Goal: Task Accomplishment & Management: Manage account settings

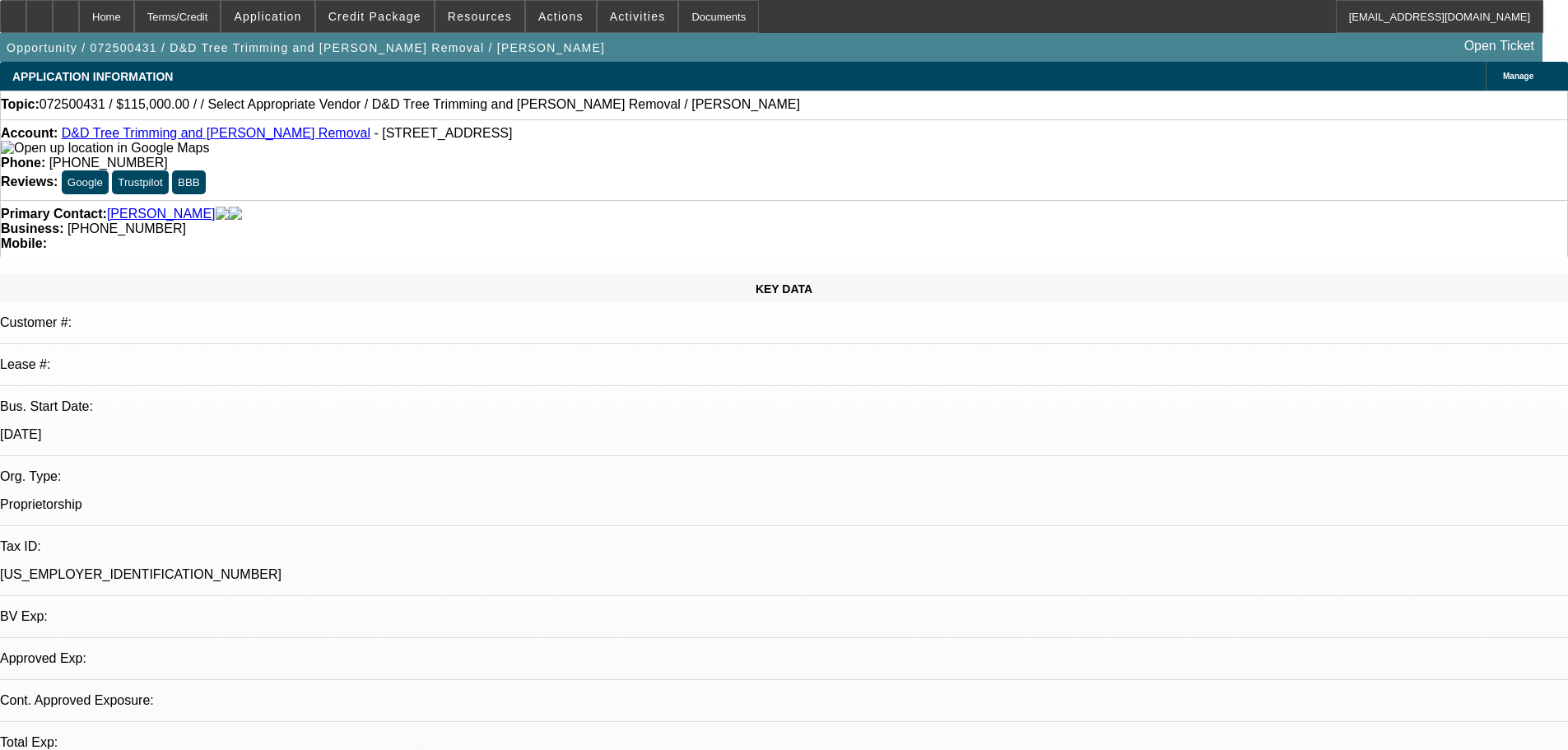
select select "0"
select select "6"
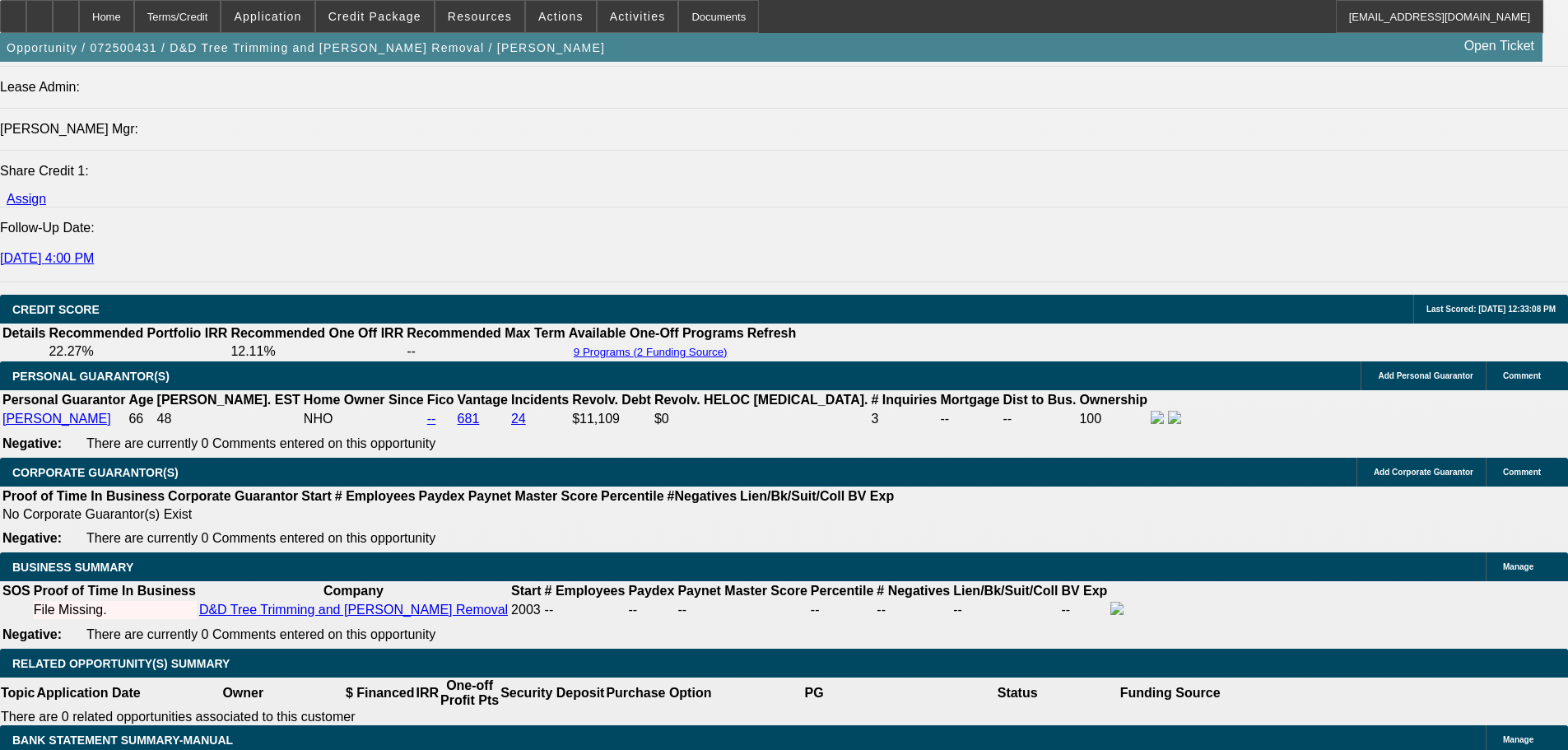
scroll to position [2141, 0]
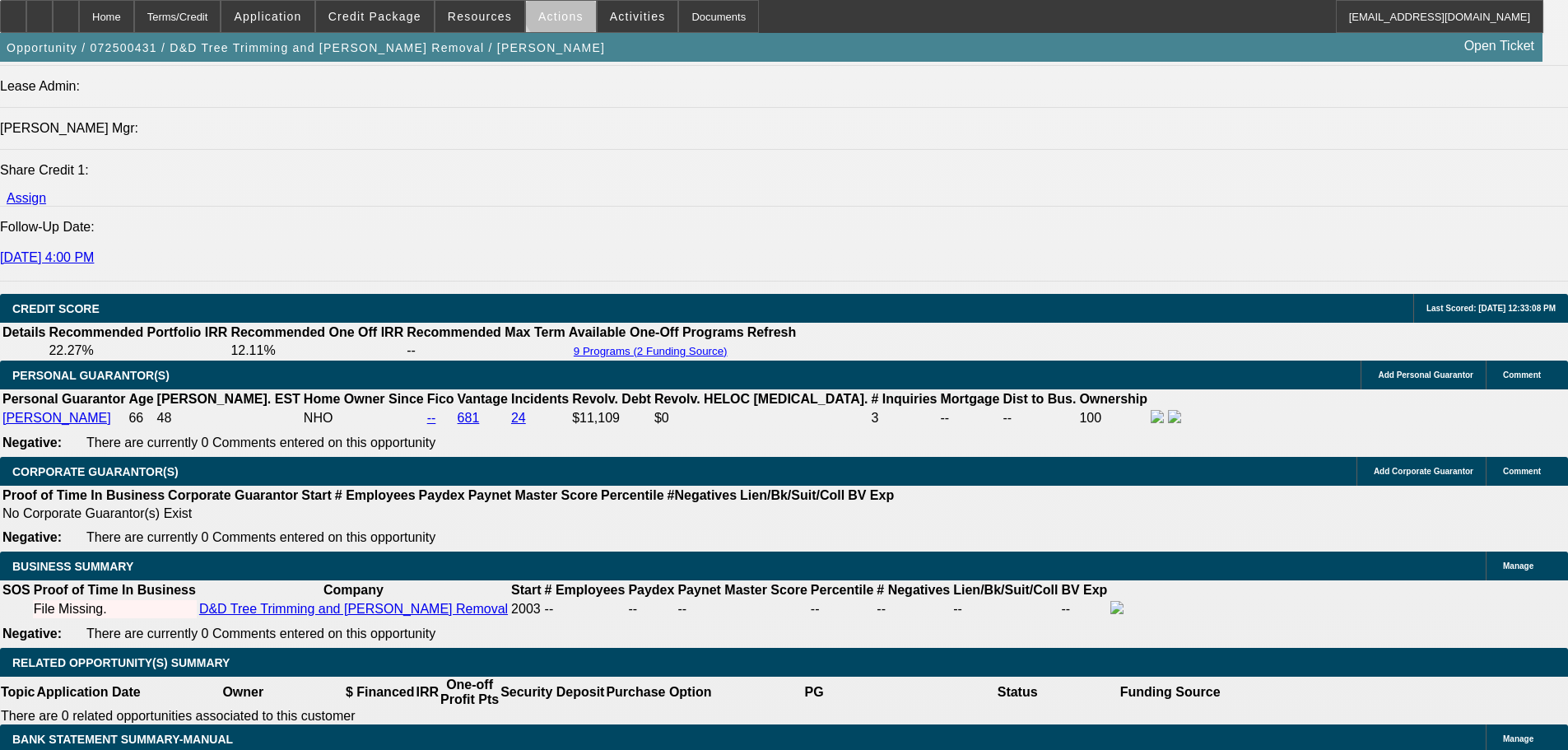
click at [557, 10] on span "Actions" at bounding box center [561, 16] width 45 height 13
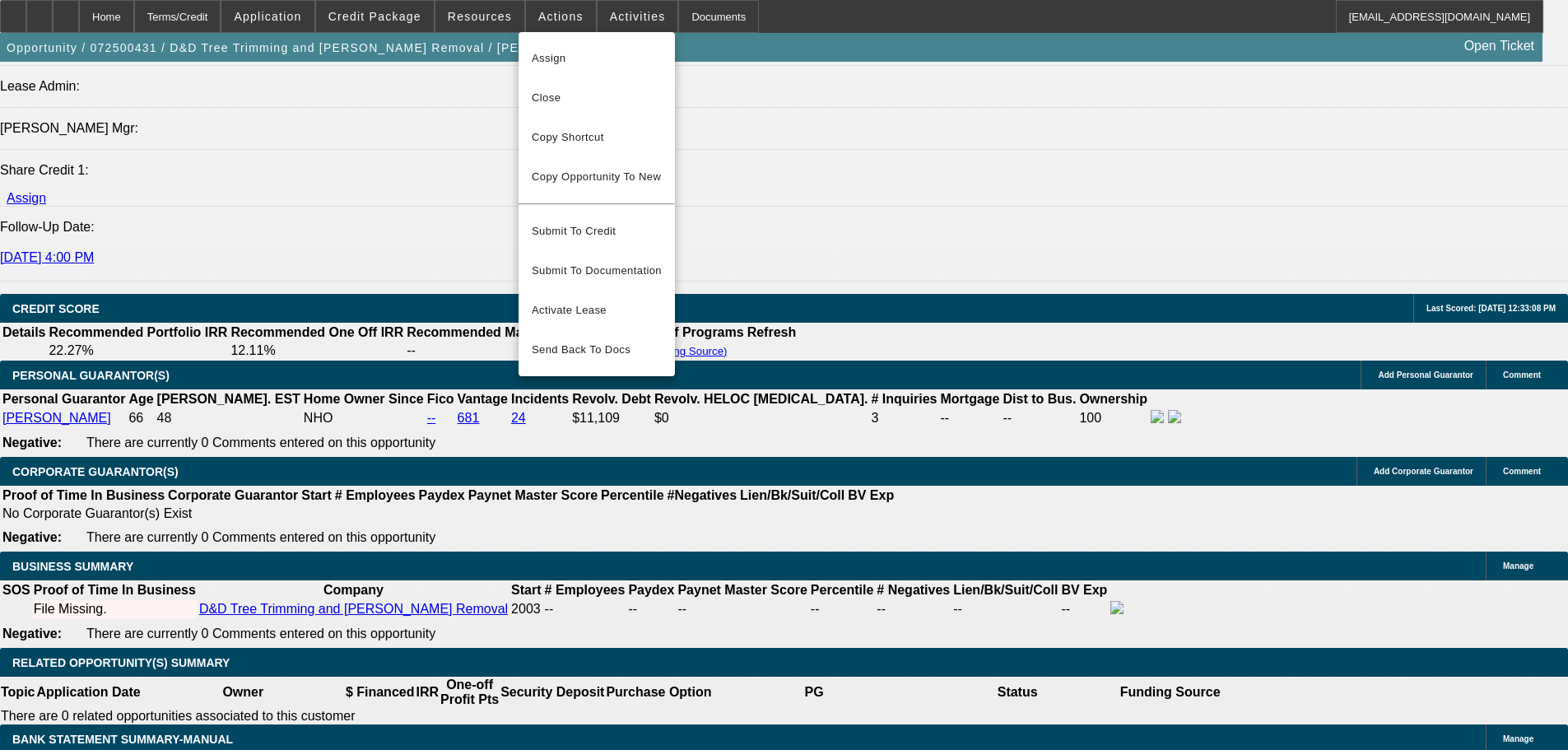
click at [614, 23] on div at bounding box center [784, 375] width 1568 height 750
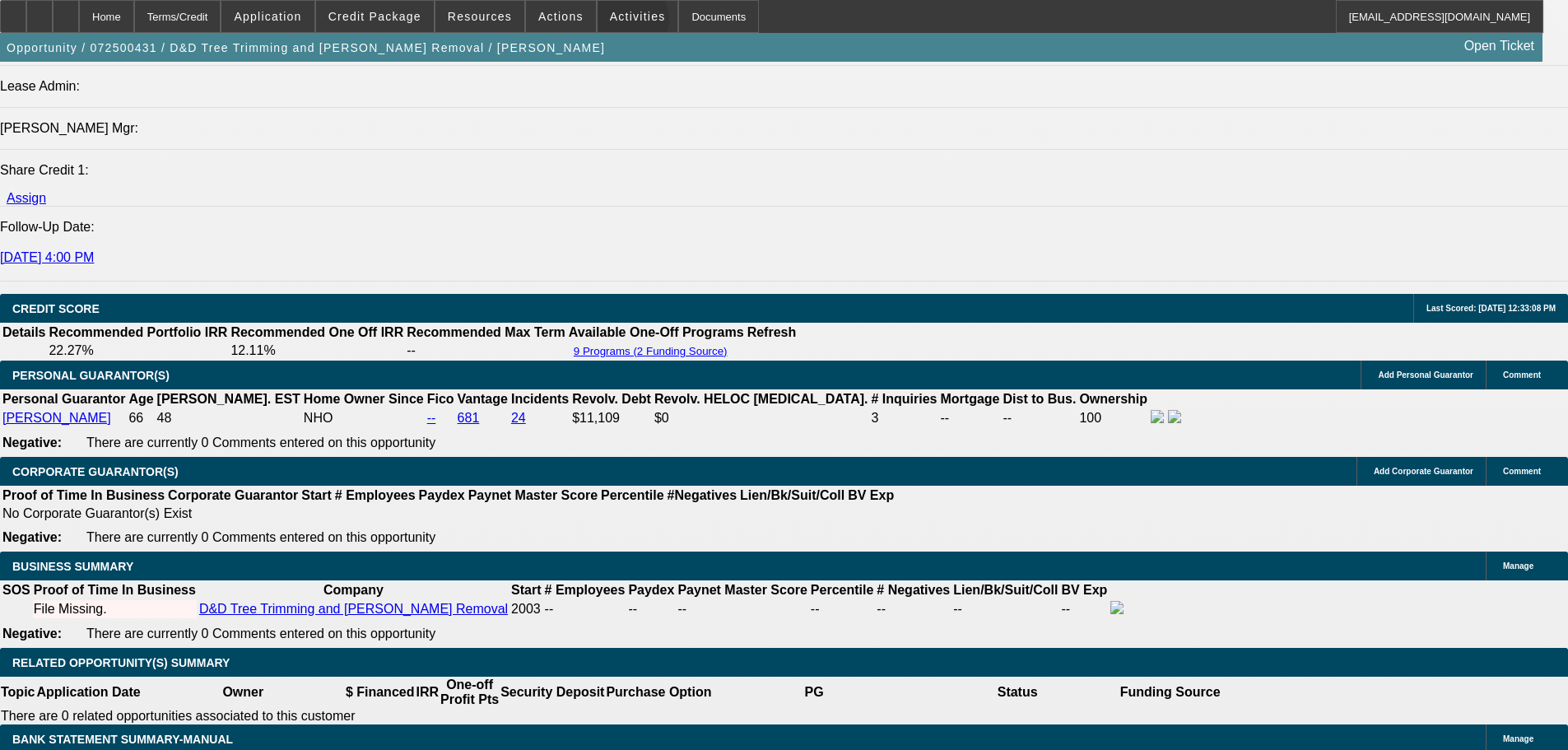
click at [614, 23] on span at bounding box center [637, 16] width 81 height 40
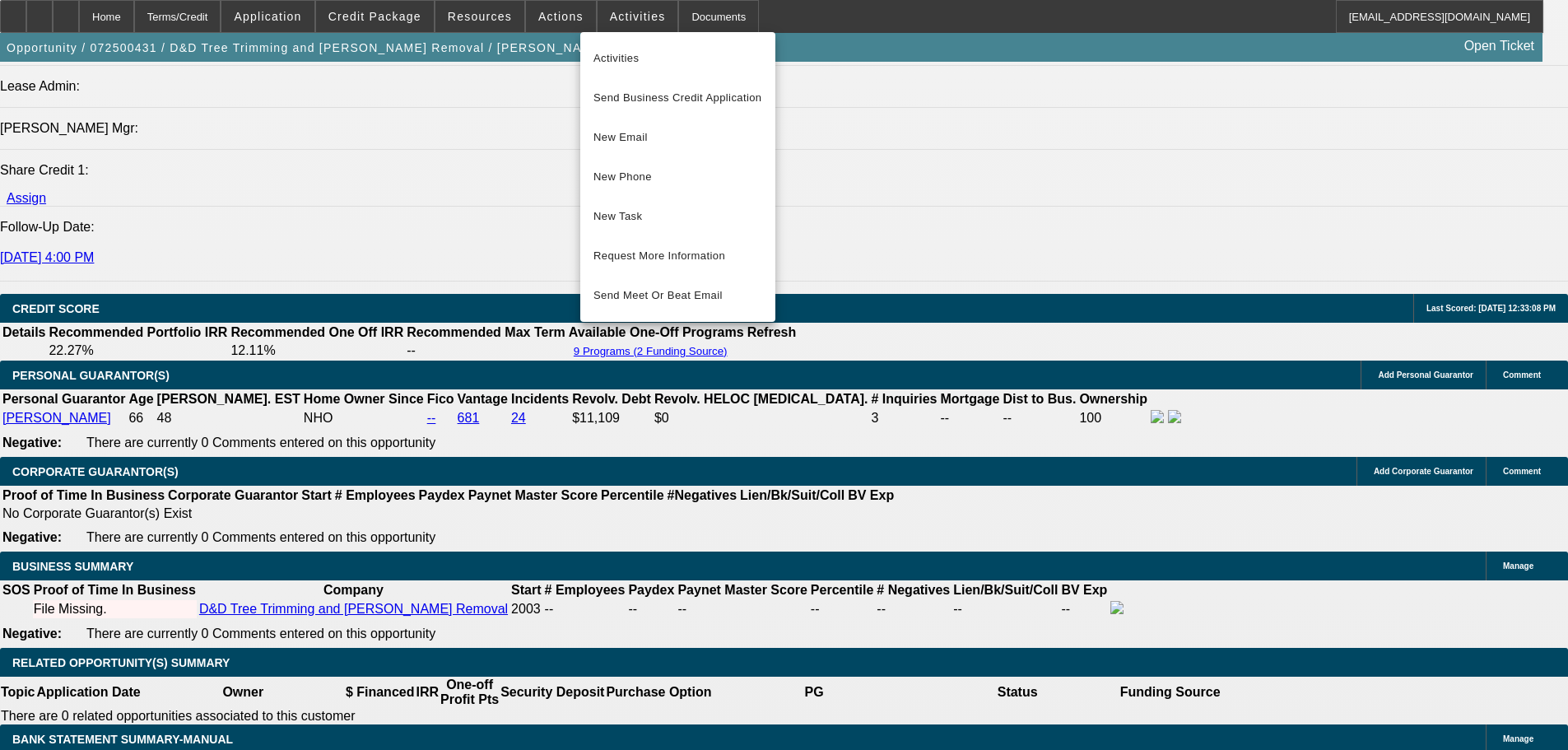
click at [557, 12] on div at bounding box center [784, 375] width 1568 height 750
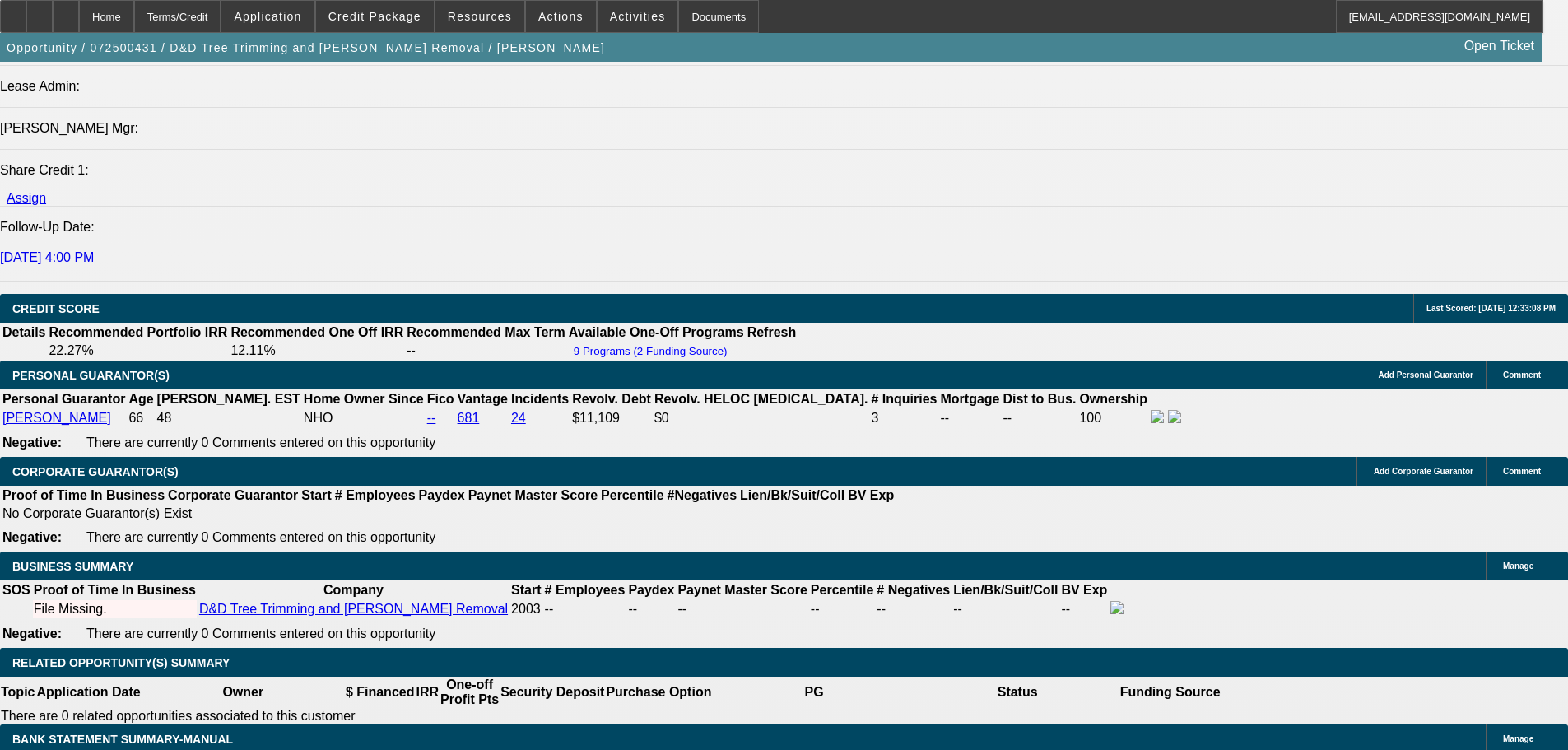
click at [557, 12] on span "Actions" at bounding box center [561, 16] width 45 height 13
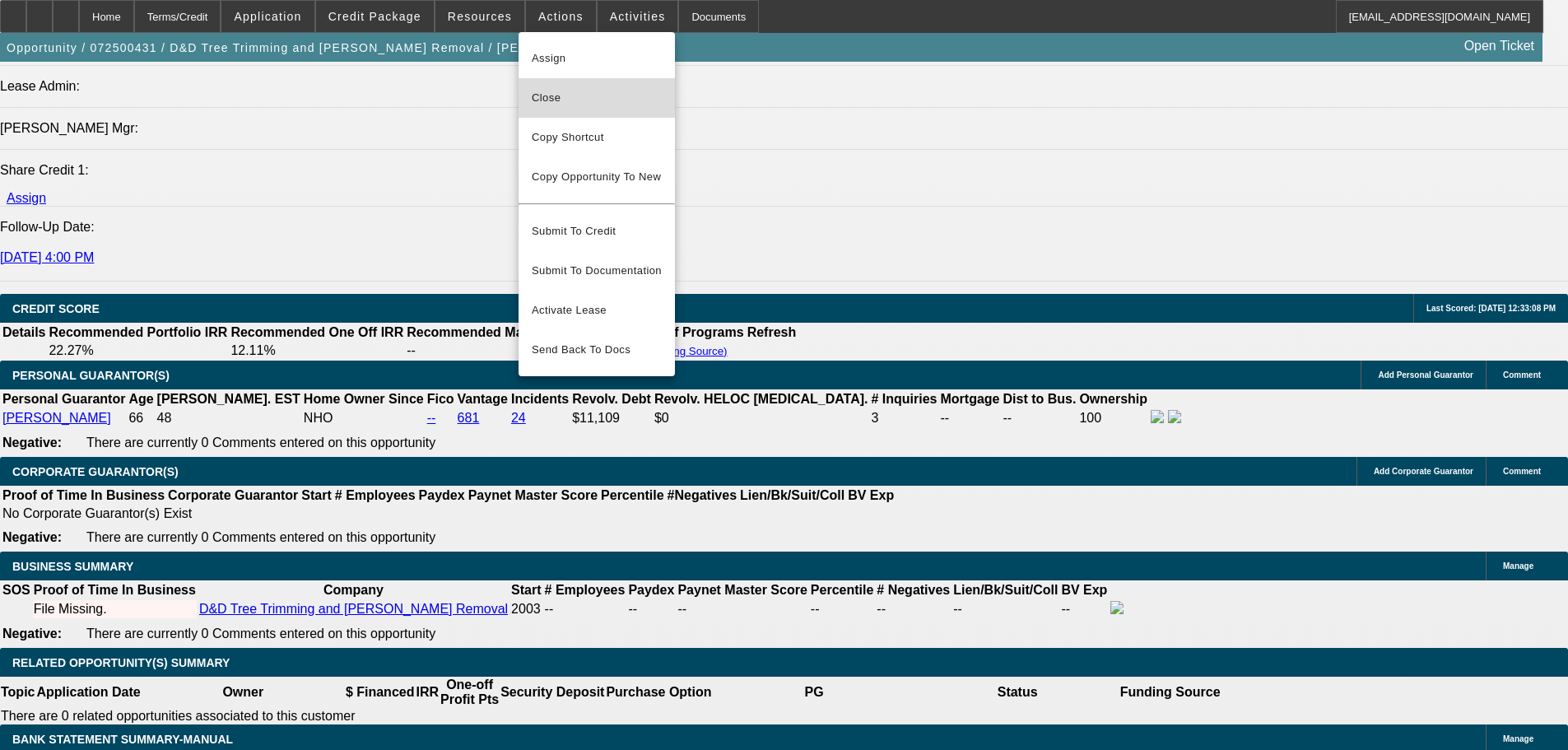
click at [561, 96] on span "Close" at bounding box center [597, 98] width 130 height 20
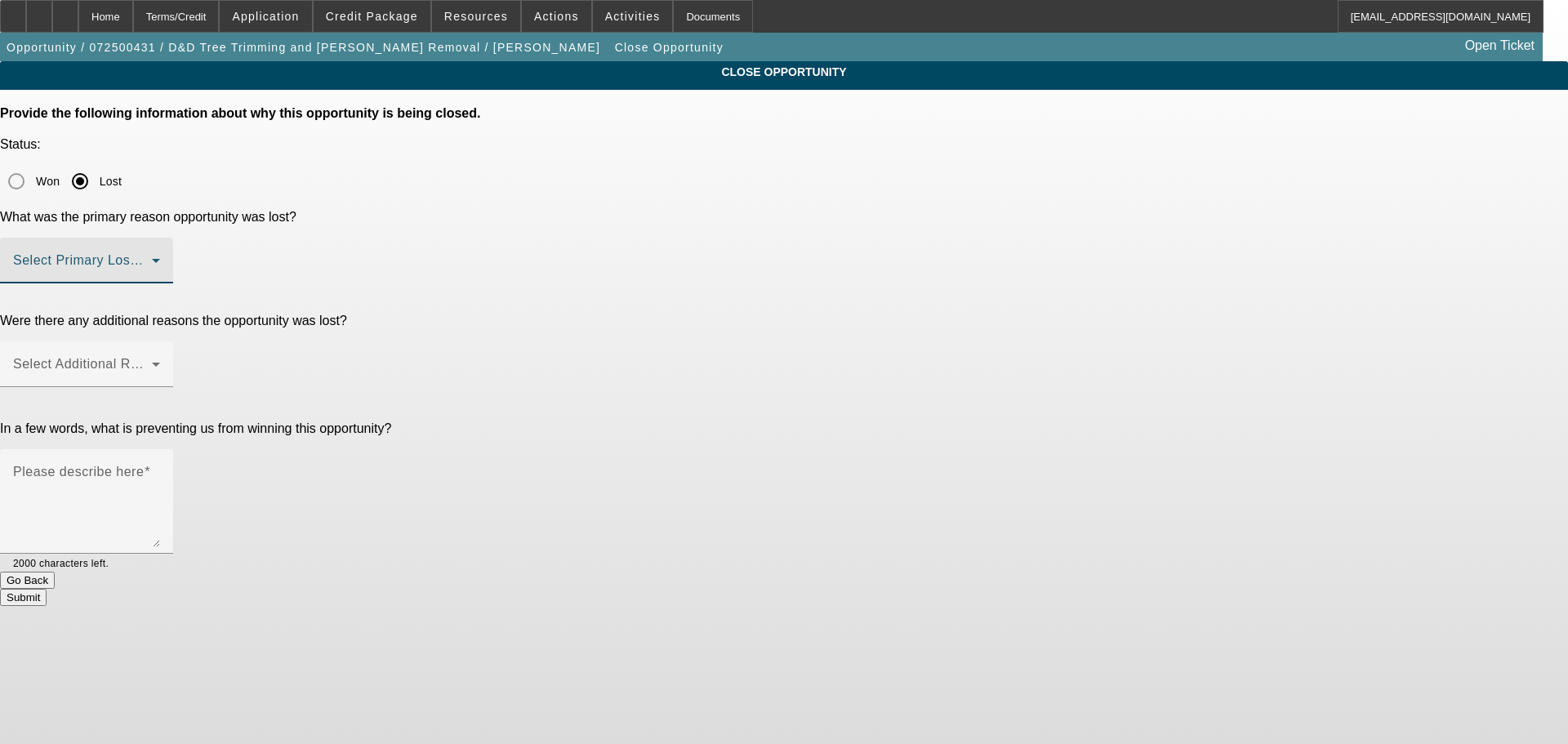
click at [152, 258] on span at bounding box center [82, 267] width 139 height 20
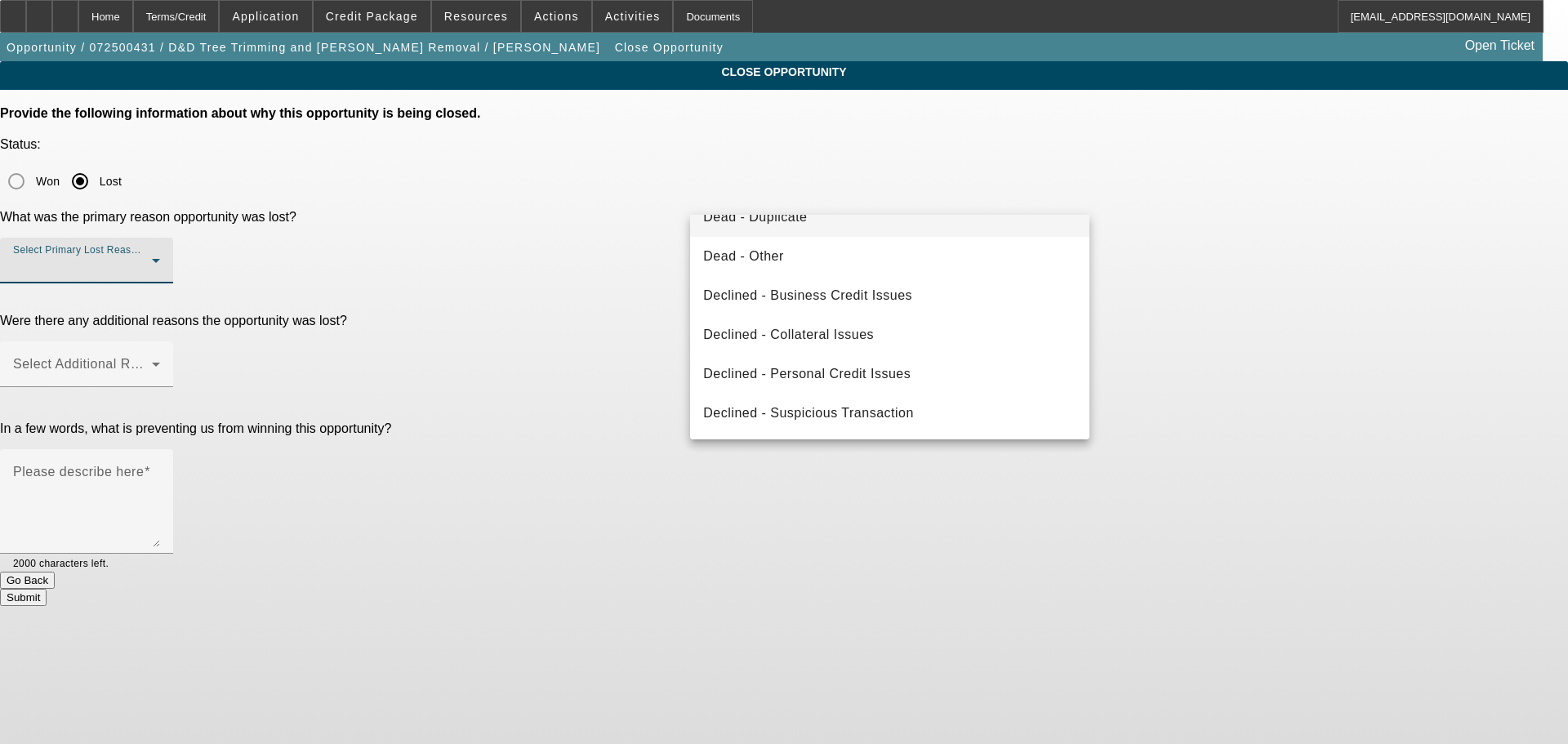
scroll to position [57, 0]
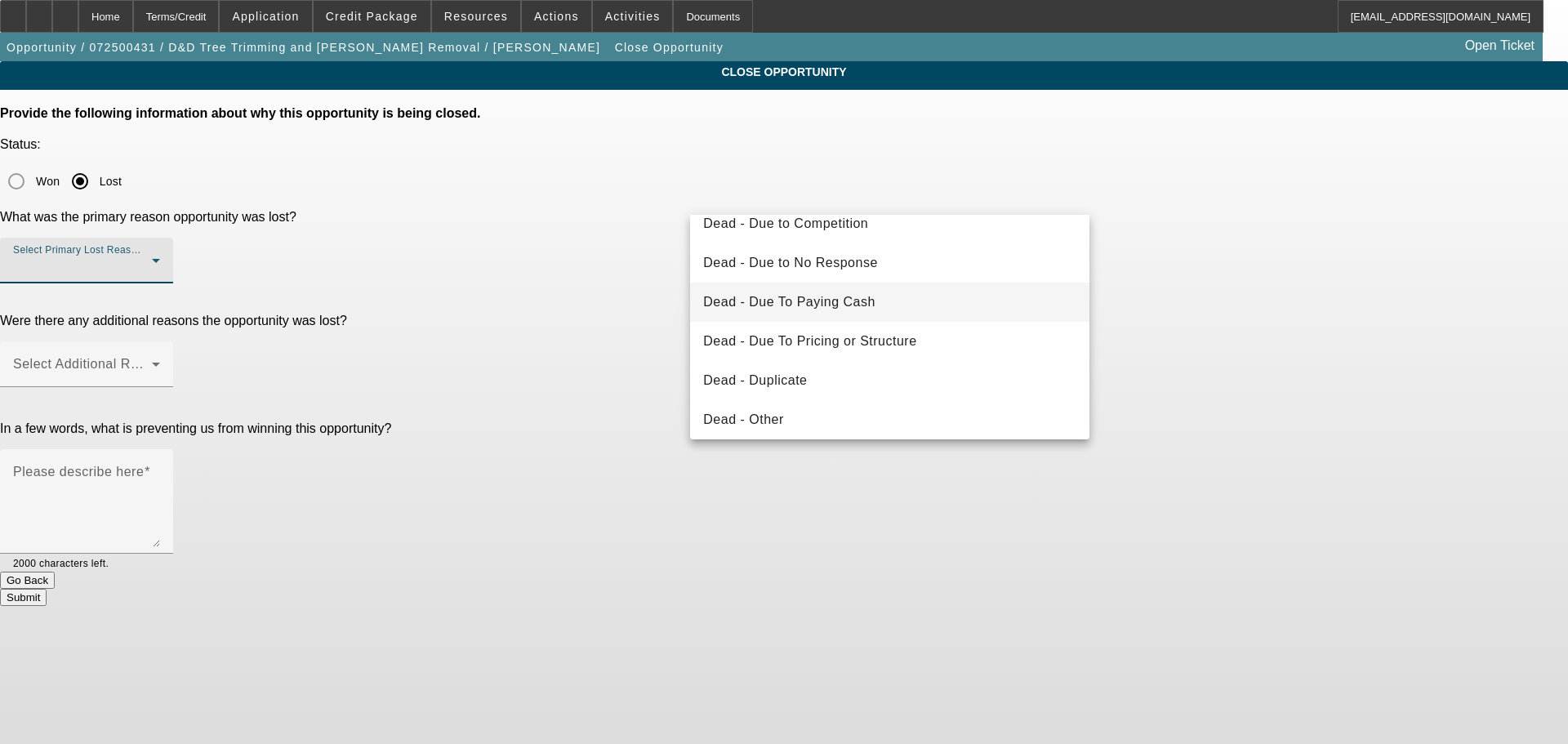
click at [846, 302] on span "Dead - Due To Paying Cash" at bounding box center [789, 302] width 173 height 20
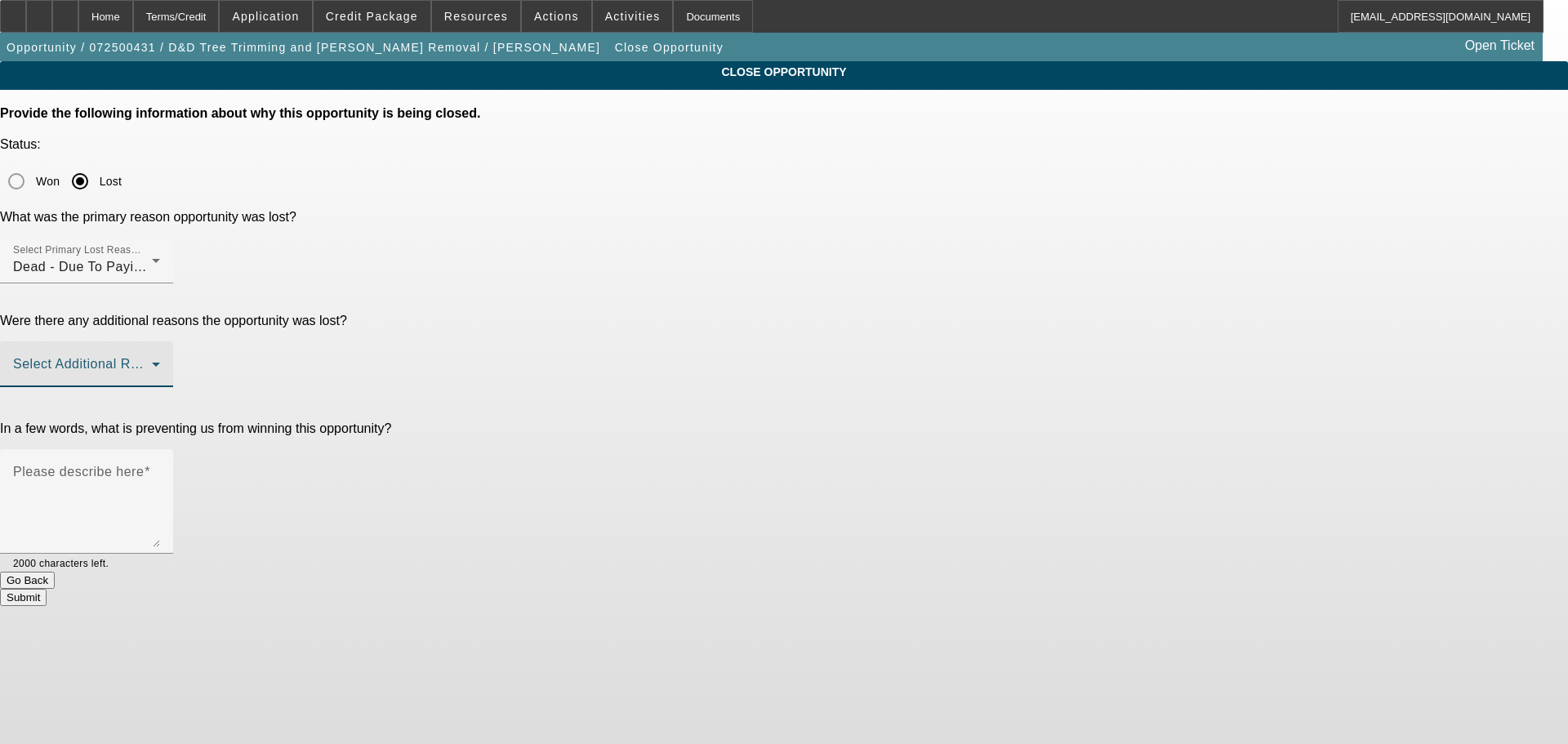
click at [152, 361] on span at bounding box center [82, 370] width 139 height 20
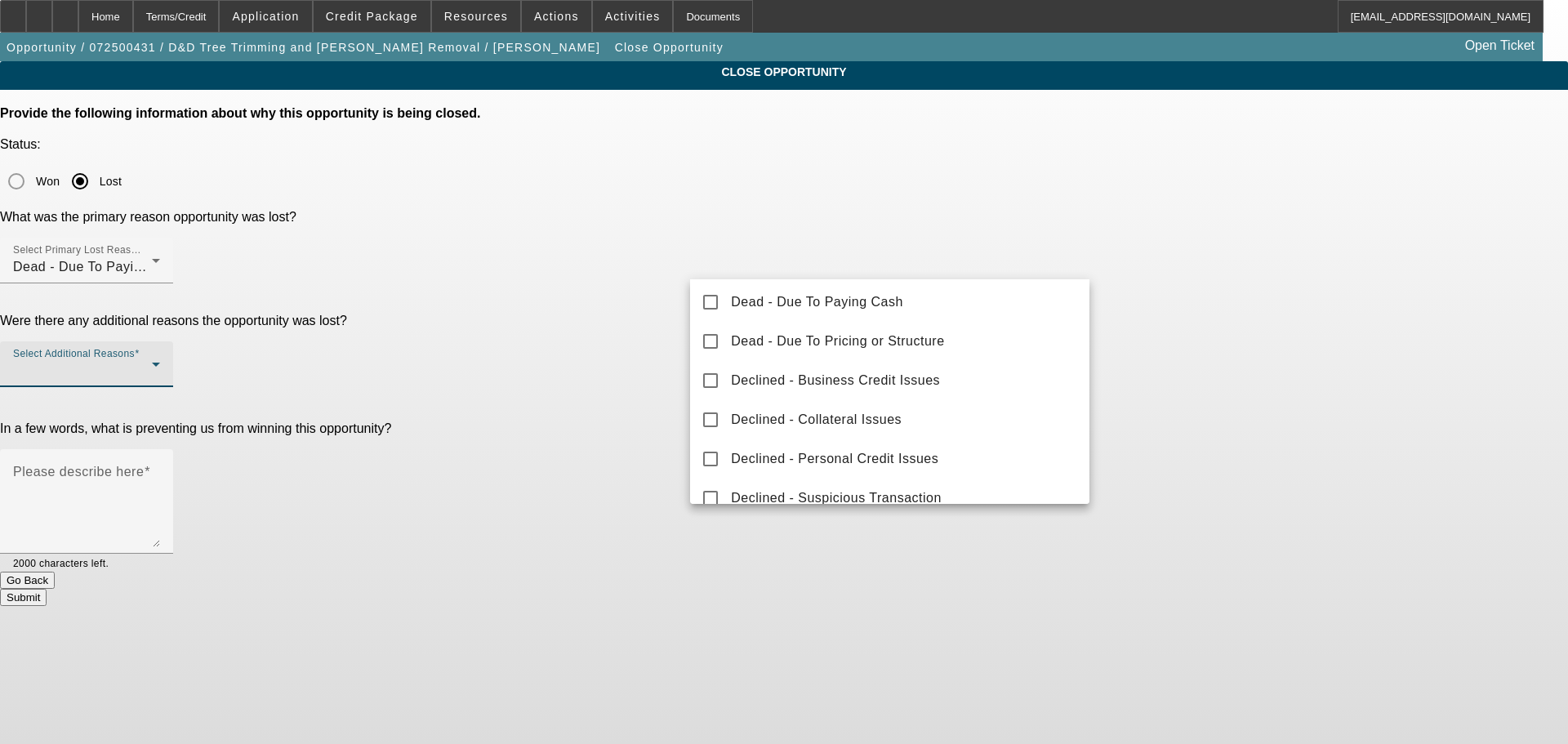
scroll to position [157, 0]
click at [921, 192] on div at bounding box center [784, 372] width 1568 height 744
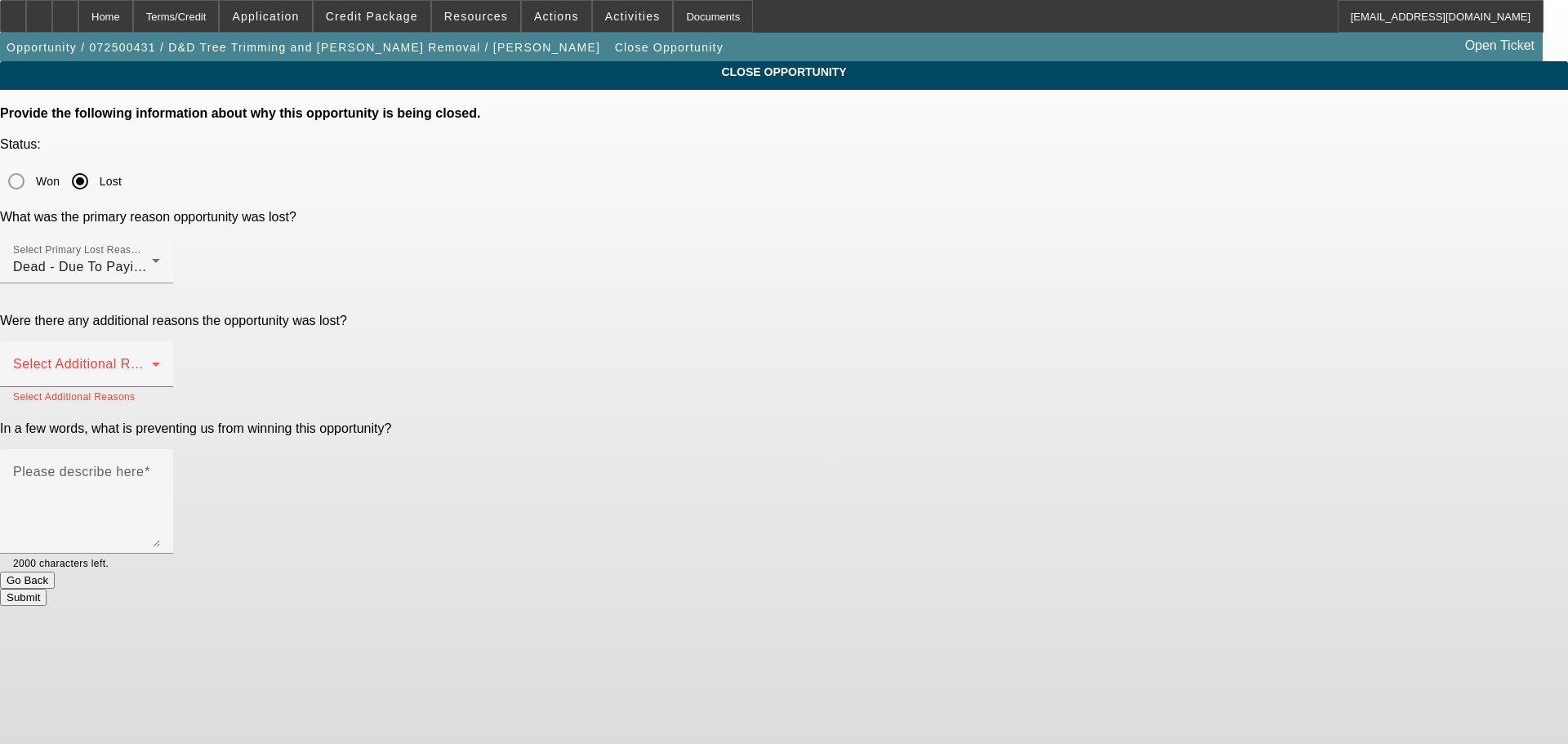
click at [152, 258] on div "Dead - Due To Paying Cash" at bounding box center [82, 267] width 139 height 20
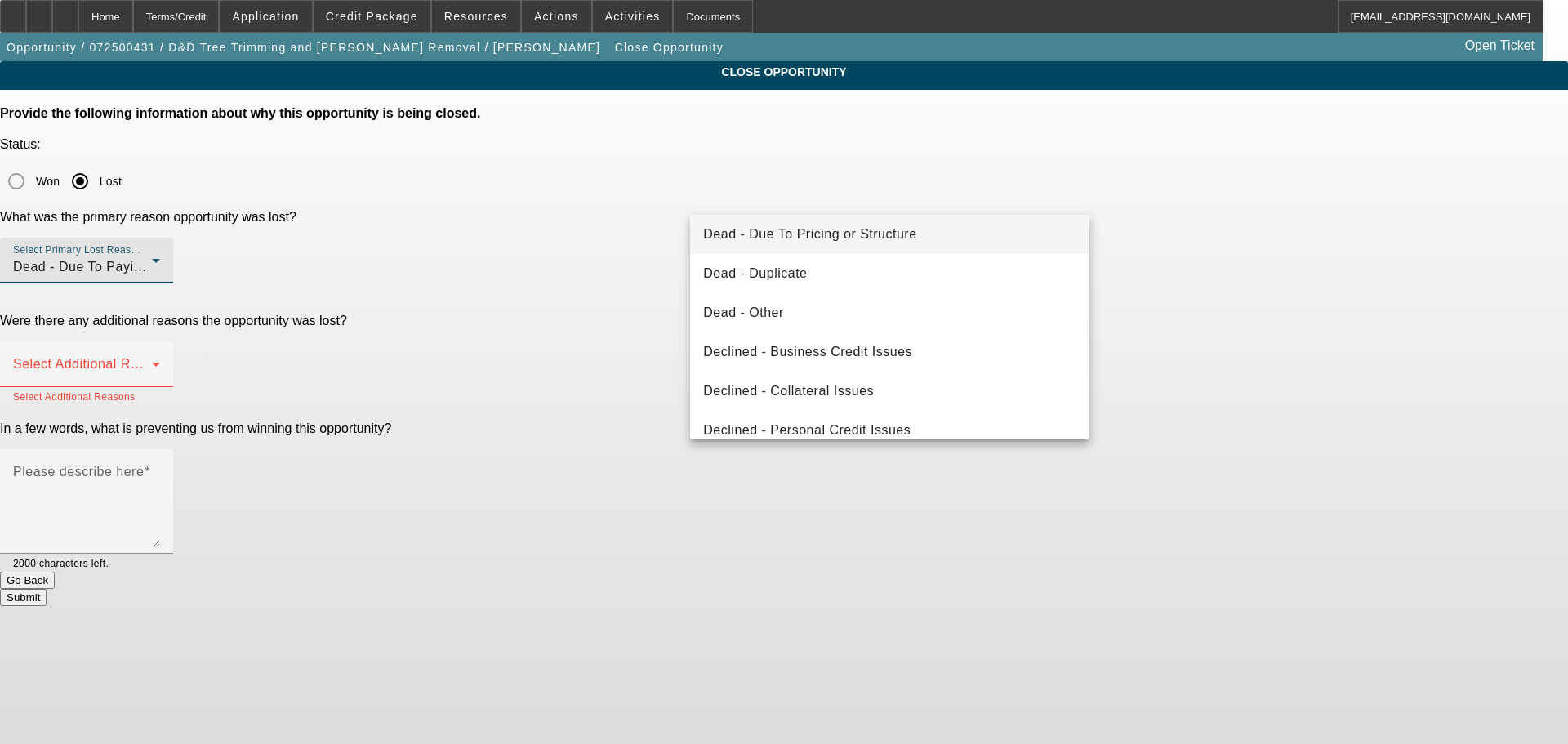
scroll to position [220, 0]
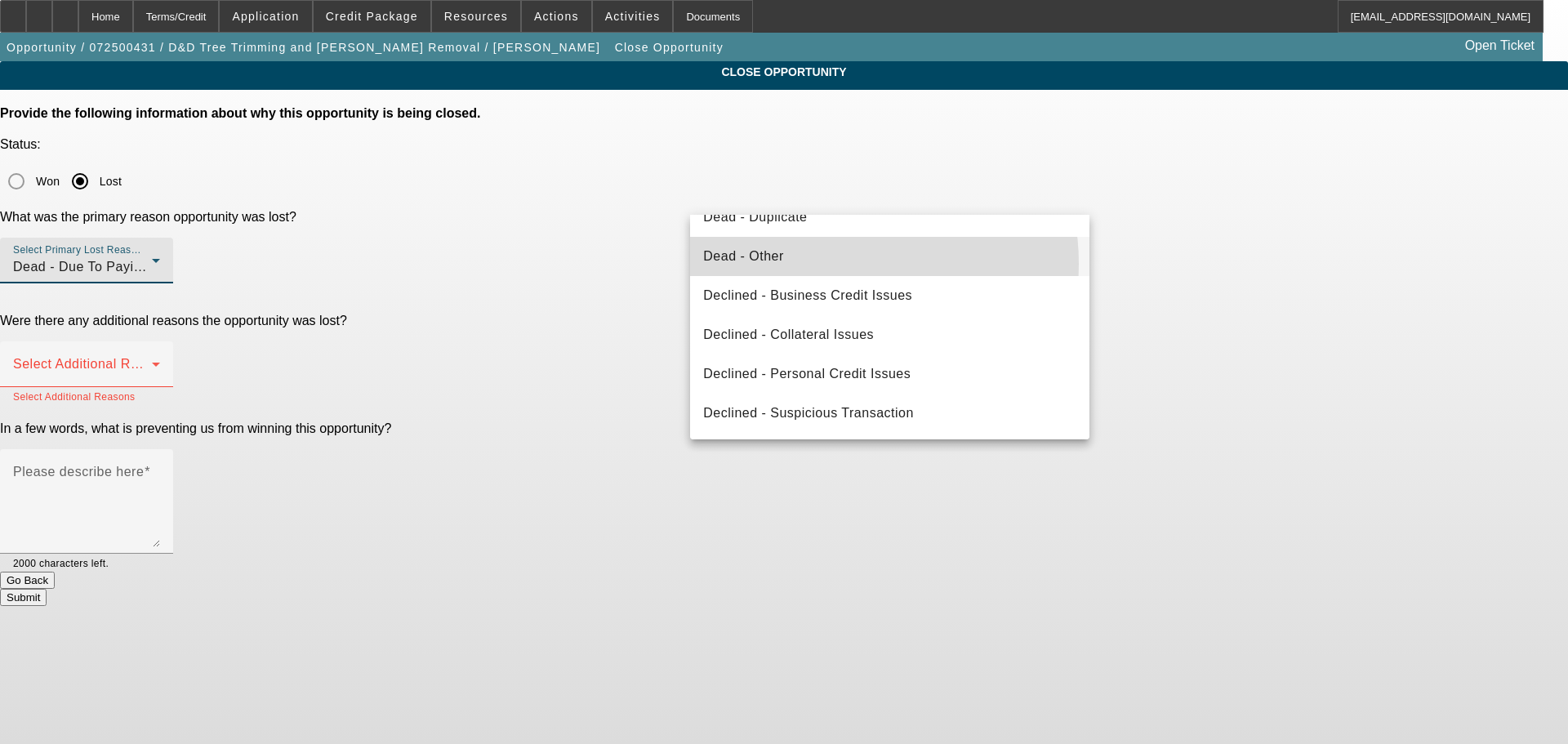
click at [834, 264] on mat-option "Dead - Other" at bounding box center [889, 257] width 399 height 40
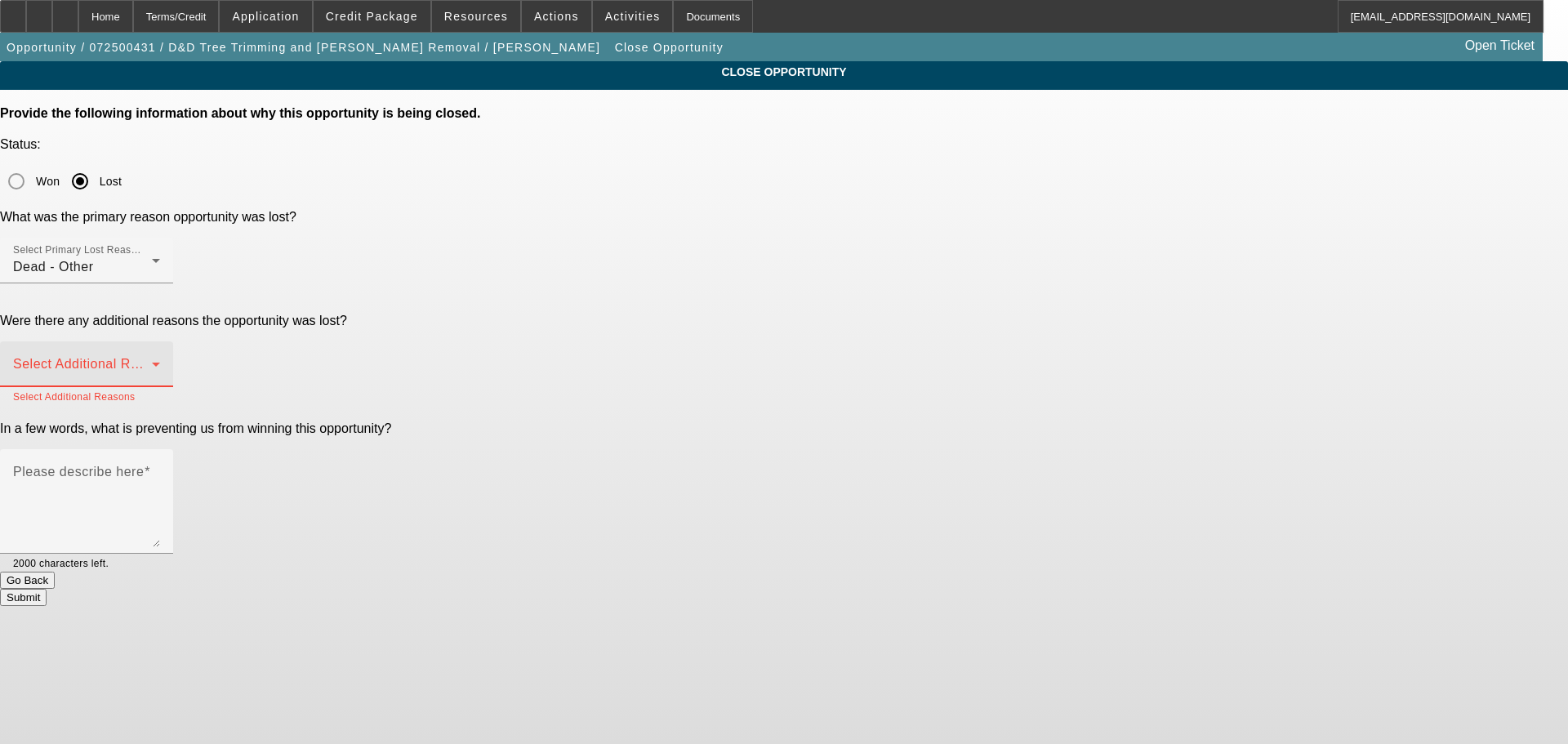
click at [152, 361] on span at bounding box center [82, 370] width 139 height 20
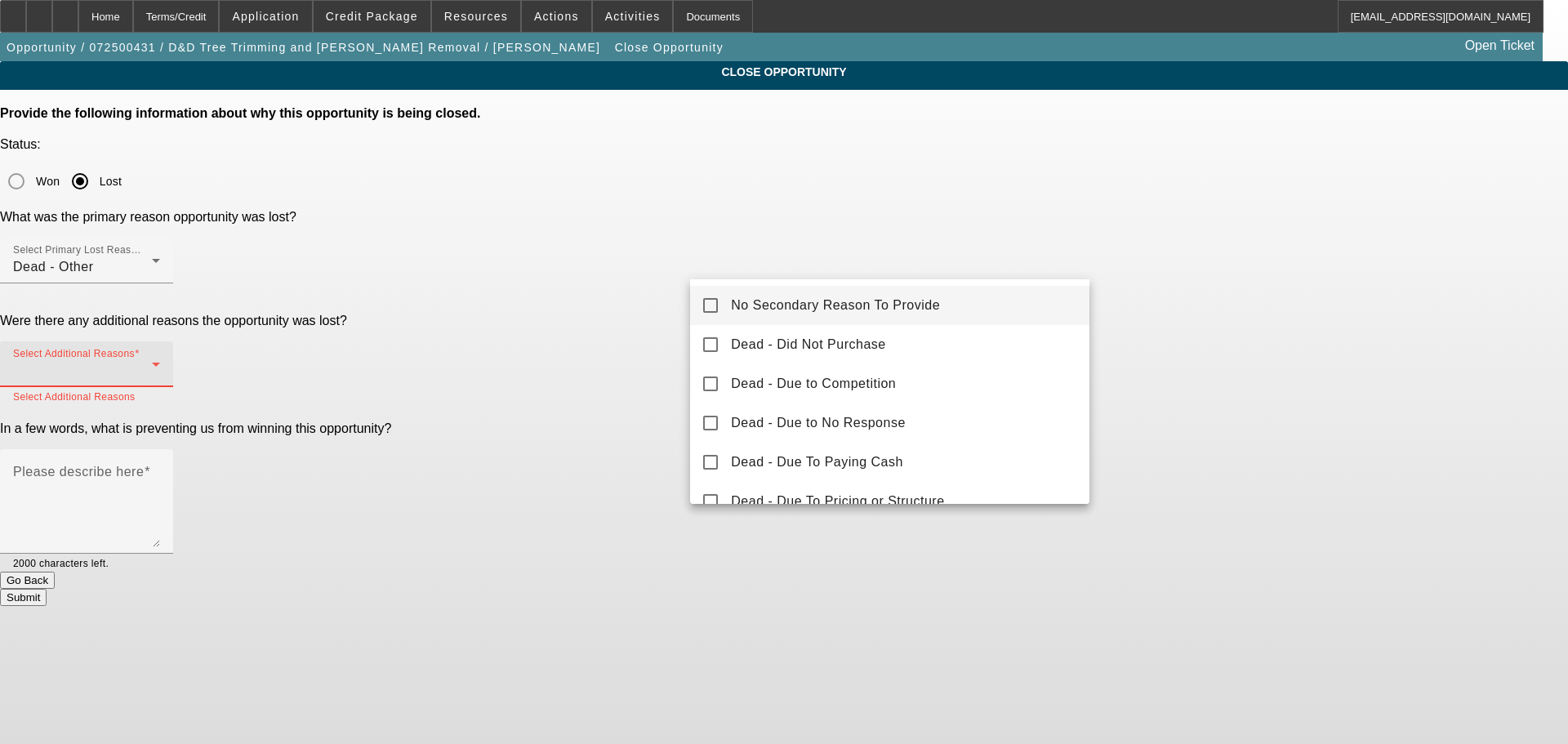
click at [833, 305] on span "No Secondary Reason To Provide" at bounding box center [835, 305] width 209 height 20
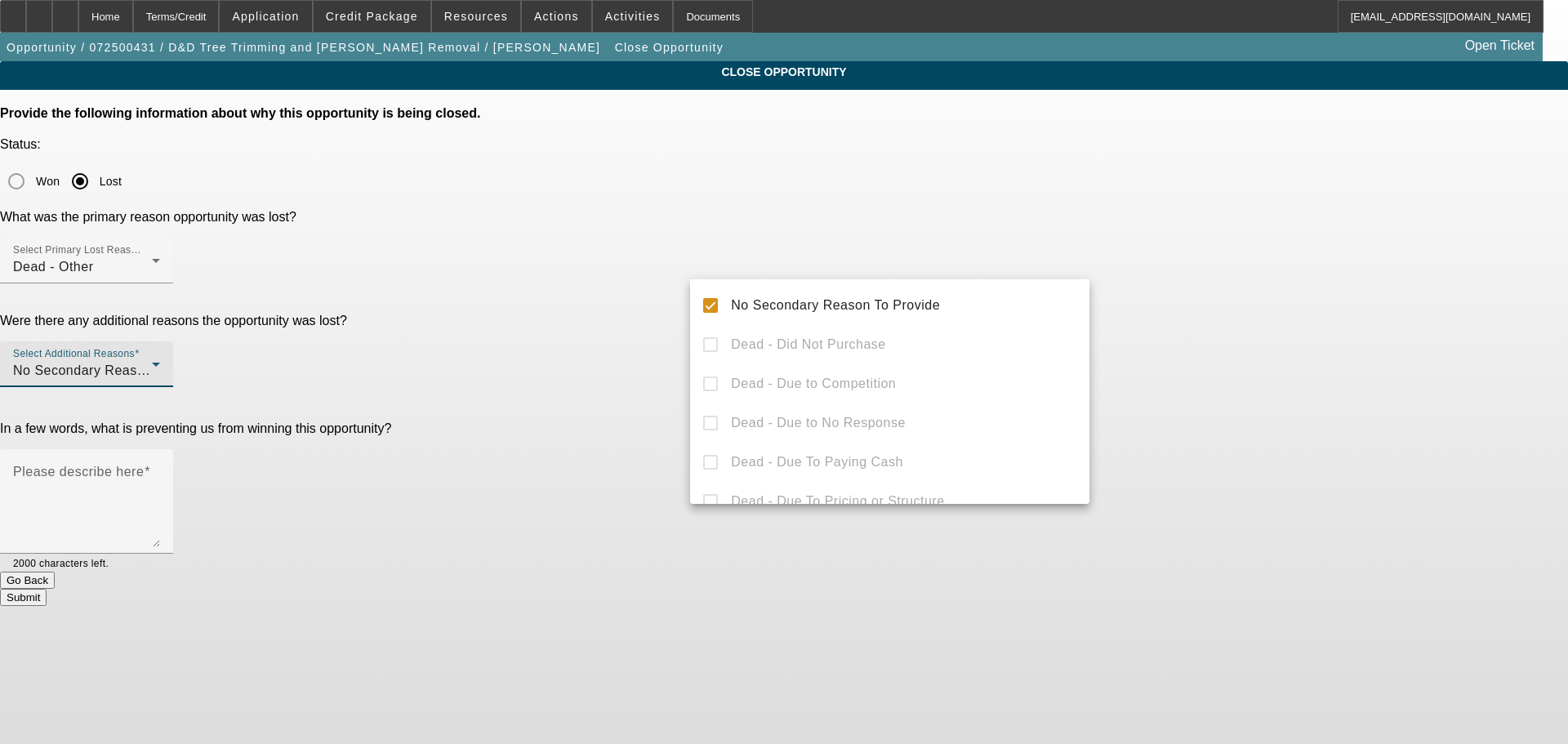
click at [614, 416] on div at bounding box center [784, 372] width 1568 height 744
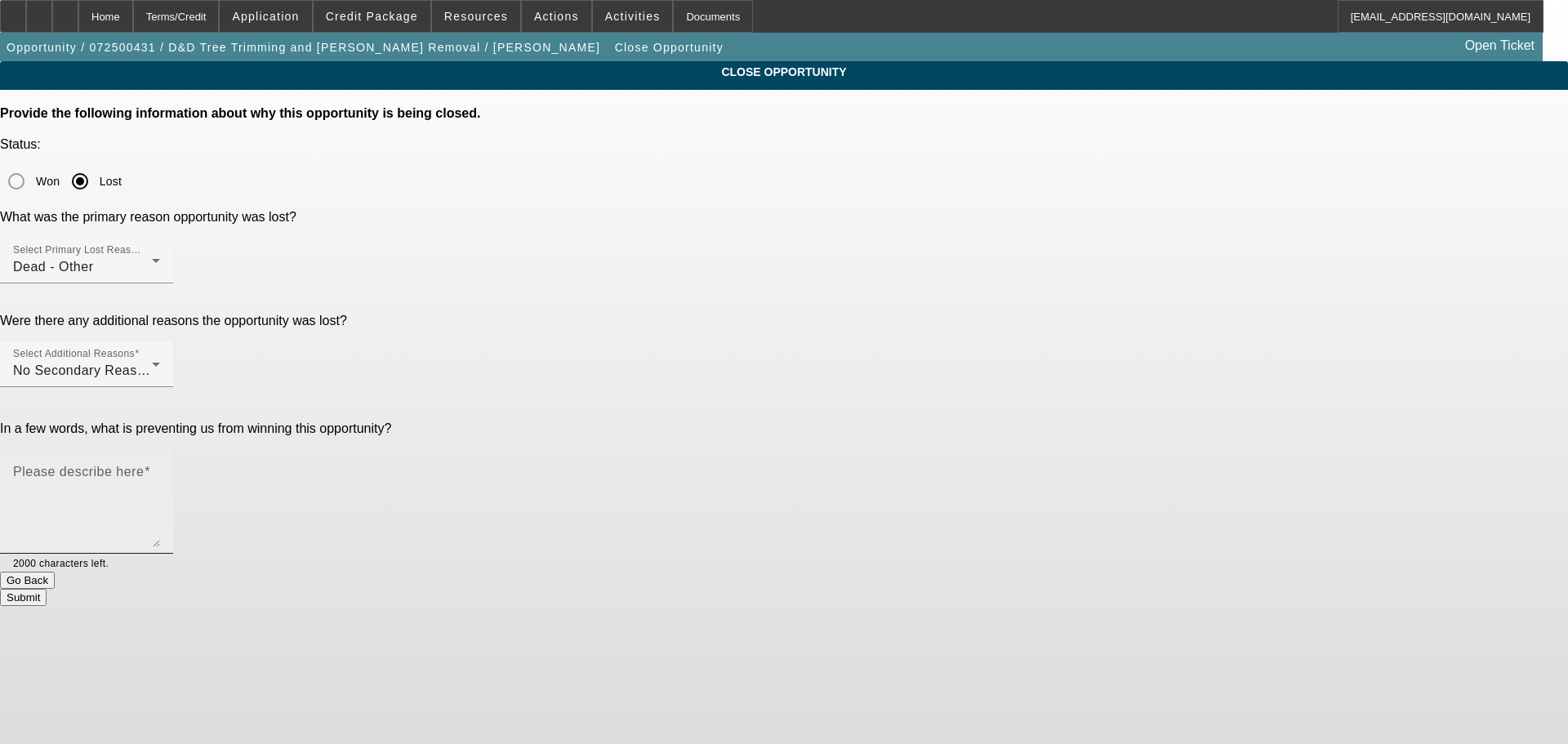
click at [160, 469] on textarea "Please describe here" at bounding box center [86, 508] width 147 height 78
type textarea "Went with bank"
click at [46, 589] on button "Submit" at bounding box center [23, 598] width 46 height 17
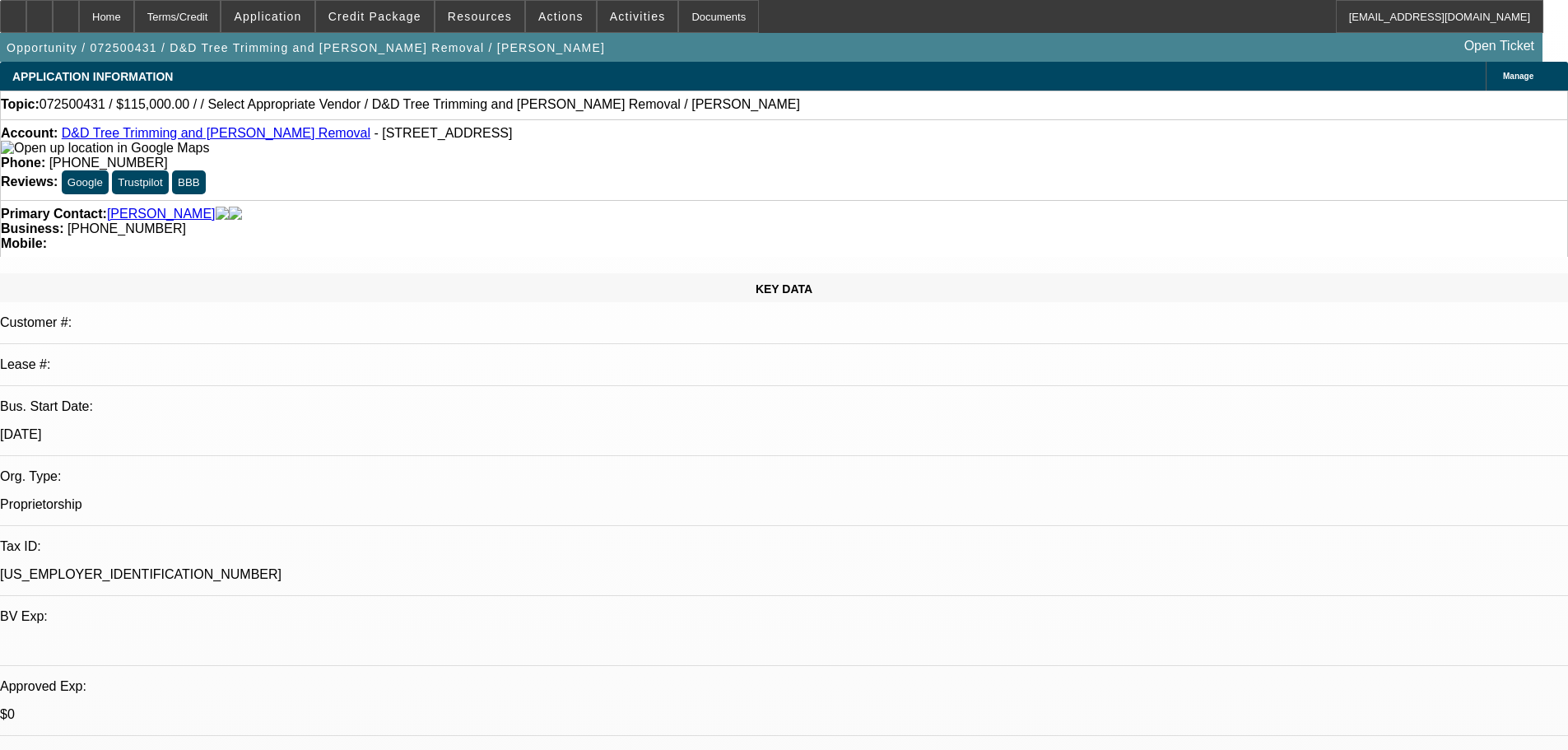
select select "0"
select select "6"
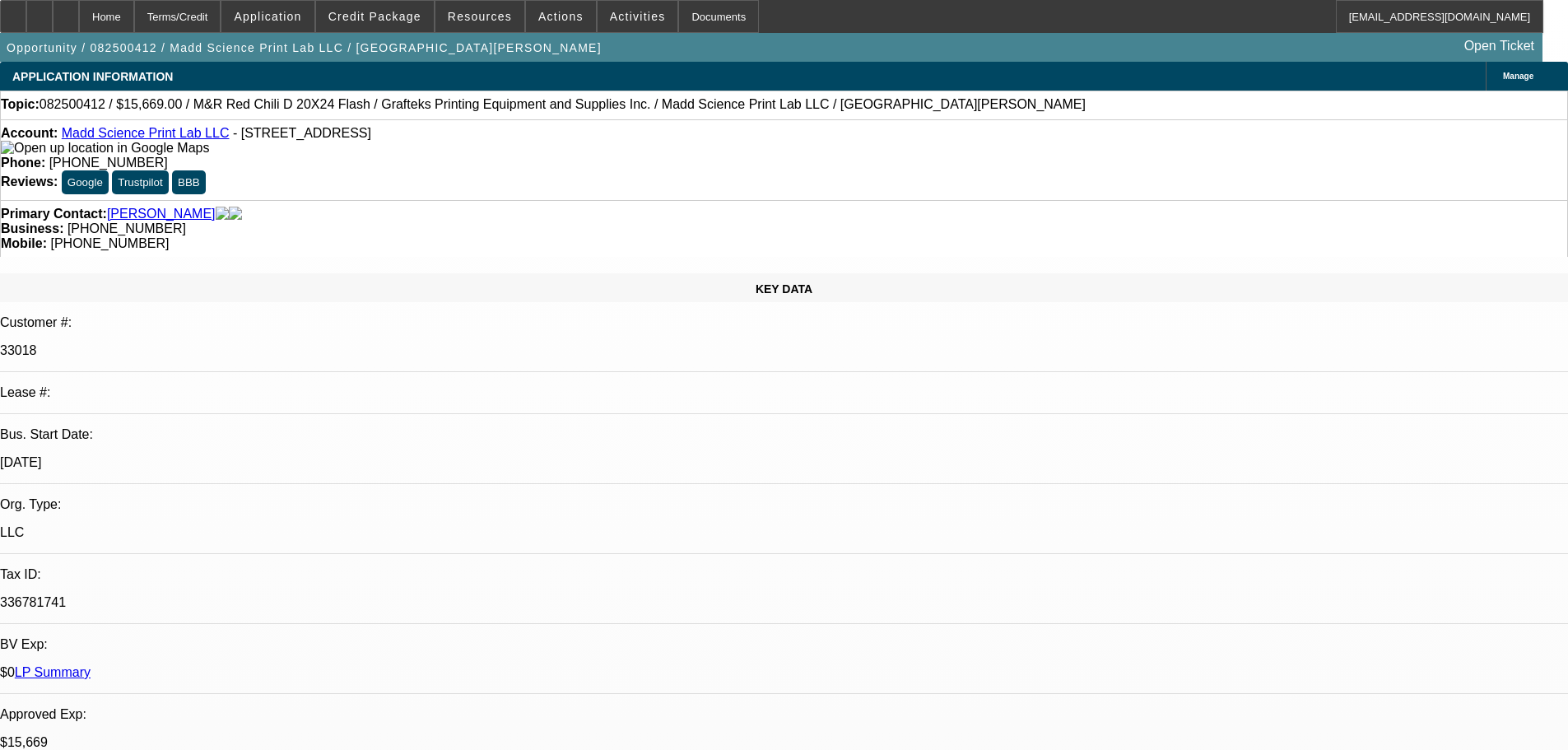
select select "0"
select select "2"
select select "0"
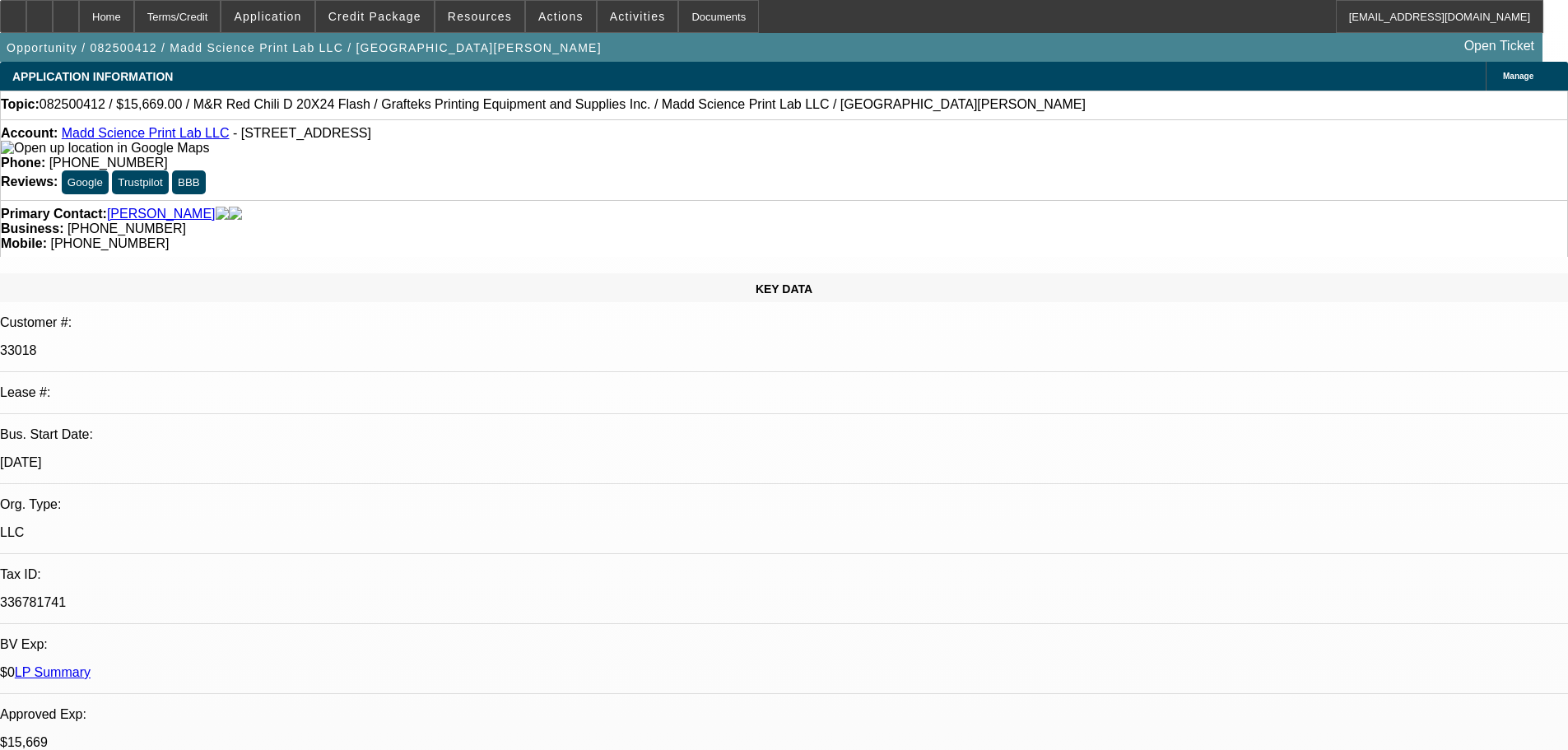
select select "0"
select select "2"
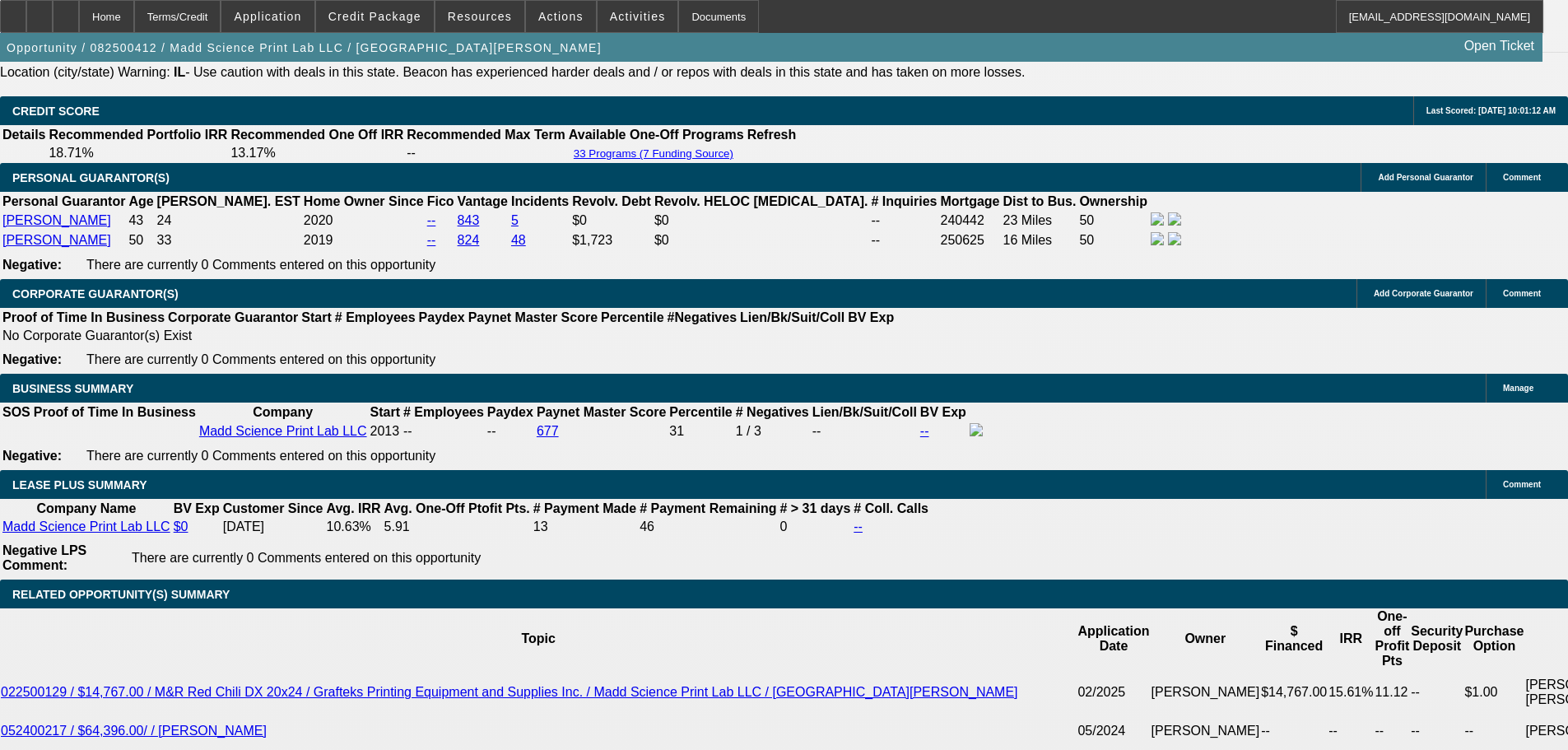
scroll to position [2415, 0]
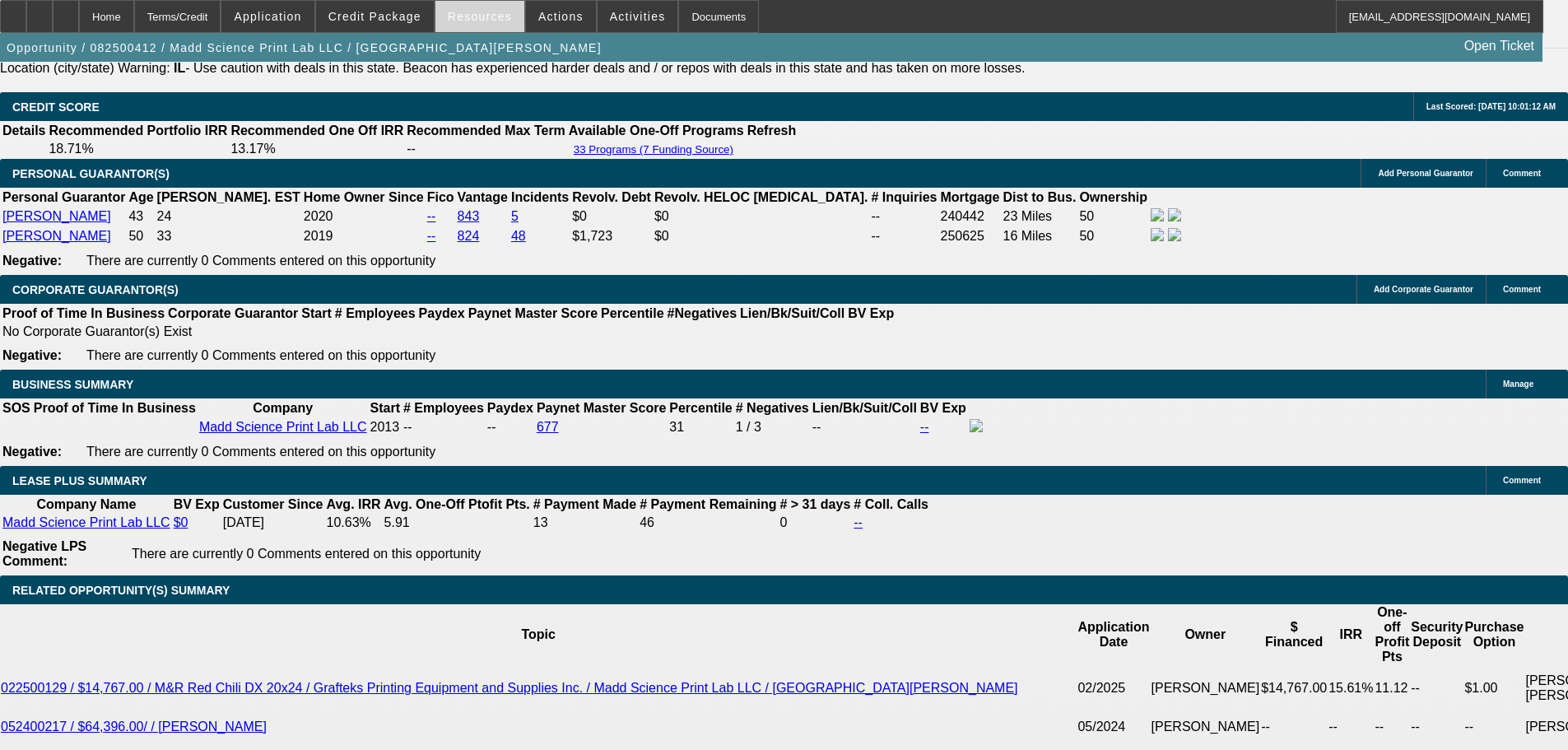
click at [473, 18] on span "Resources" at bounding box center [480, 16] width 64 height 13
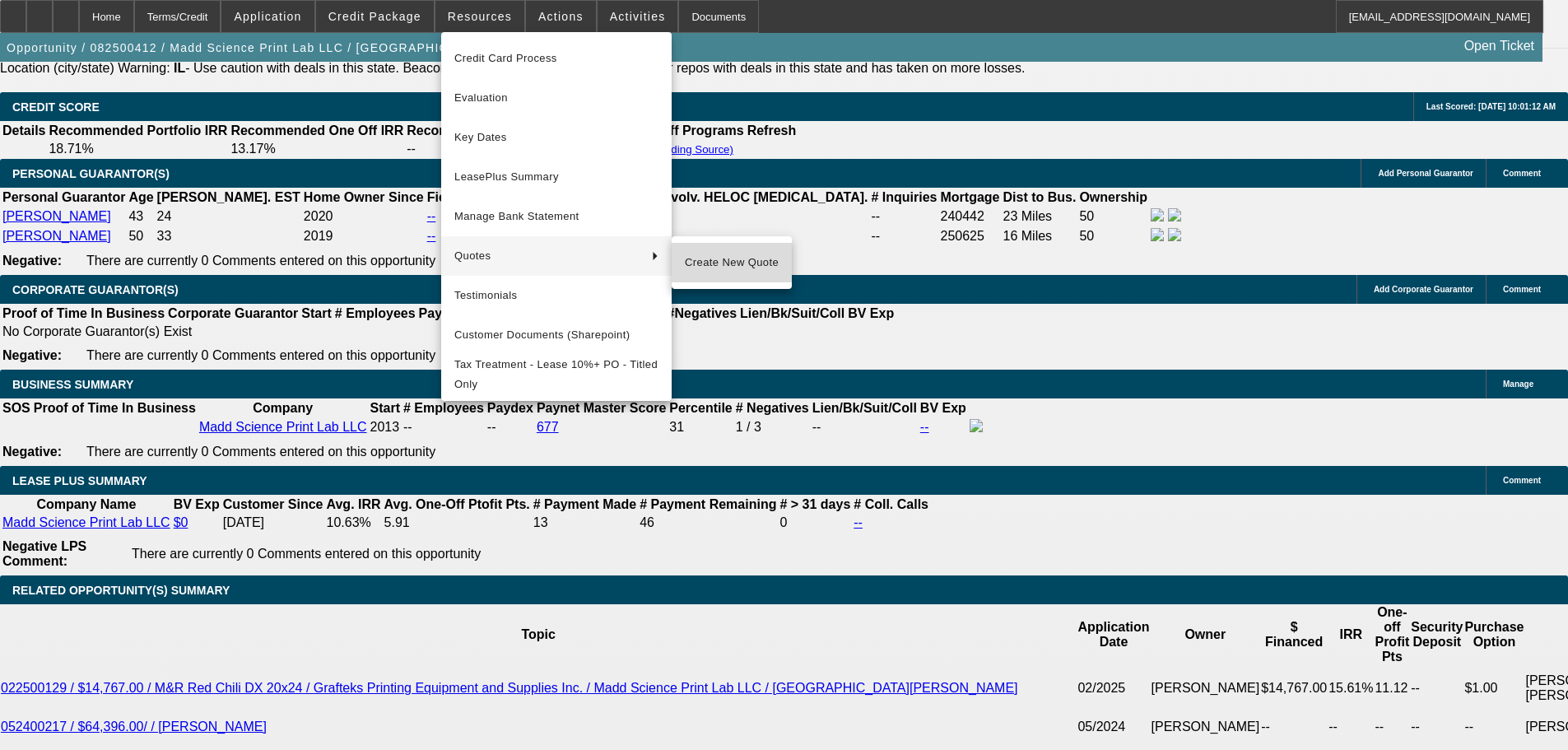
click at [712, 270] on span "Create New Quote" at bounding box center [732, 262] width 94 height 20
